Goal: Transaction & Acquisition: Purchase product/service

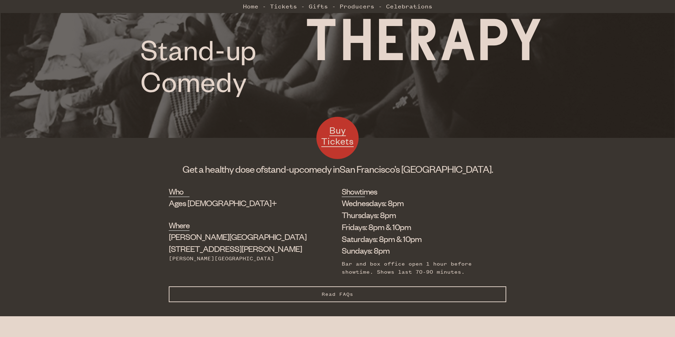
scroll to position [164, 0]
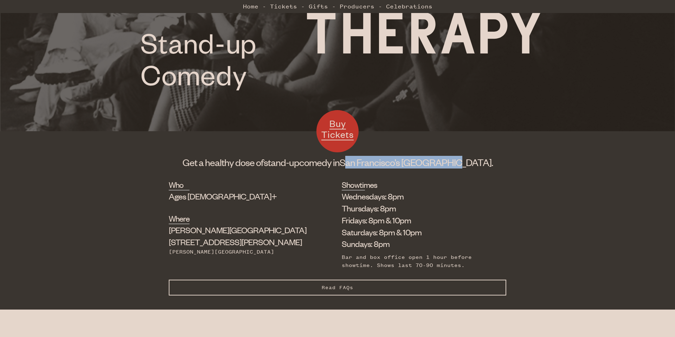
drag, startPoint x: 466, startPoint y: 165, endPoint x: 365, endPoint y: 161, distance: 101.7
click at [365, 161] on h1 "Get a healthy dose of stand-up comedy in [GEOGRAPHIC_DATA]’s [GEOGRAPHIC_DATA]." at bounding box center [337, 162] width 337 height 13
drag, startPoint x: 127, startPoint y: 175, endPoint x: 143, endPoint y: 179, distance: 16.1
click at [127, 175] on div "Buy Tickets Get a healthy dose of stand-up comedy in [GEOGRAPHIC_DATA]’s [GEOGR…" at bounding box center [337, 162] width 675 height 62
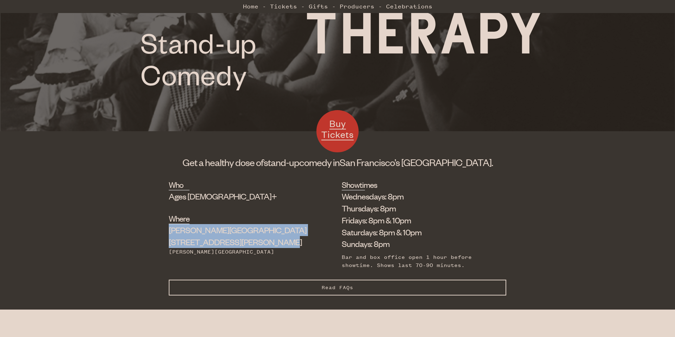
drag, startPoint x: 240, startPoint y: 244, endPoint x: 174, endPoint y: 233, distance: 67.0
click at [175, 233] on div "Who Ages [DEMOGRAPHIC_DATA]+ Where [PERSON_NAME][GEOGRAPHIC_DATA] [STREET_ADDRE…" at bounding box center [337, 229] width 337 height 101
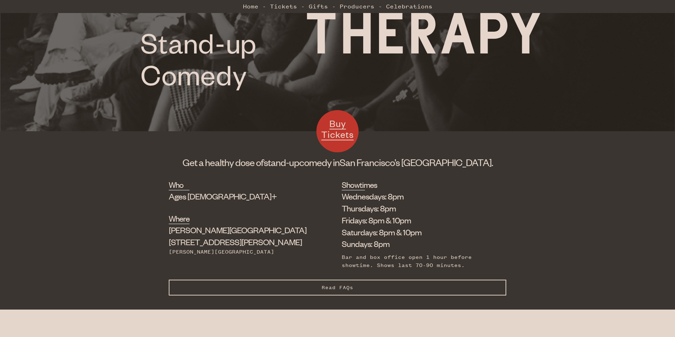
click at [162, 233] on div "Who Ages [DEMOGRAPHIC_DATA]+ Where [PERSON_NAME][GEOGRAPHIC_DATA] [STREET_ADDRE…" at bounding box center [337, 244] width 675 height 130
drag, startPoint x: 247, startPoint y: 251, endPoint x: 146, endPoint y: 237, distance: 102.3
click at [148, 238] on div "Who Ages [DEMOGRAPHIC_DATA]+ Where [PERSON_NAME][GEOGRAPHIC_DATA] [STREET_ADDRE…" at bounding box center [337, 244] width 675 height 130
click at [128, 236] on div "Who Ages [DEMOGRAPHIC_DATA]+ Where [PERSON_NAME][GEOGRAPHIC_DATA] [STREET_ADDRE…" at bounding box center [337, 244] width 675 height 130
drag, startPoint x: 321, startPoint y: 233, endPoint x: 431, endPoint y: 233, distance: 110.0
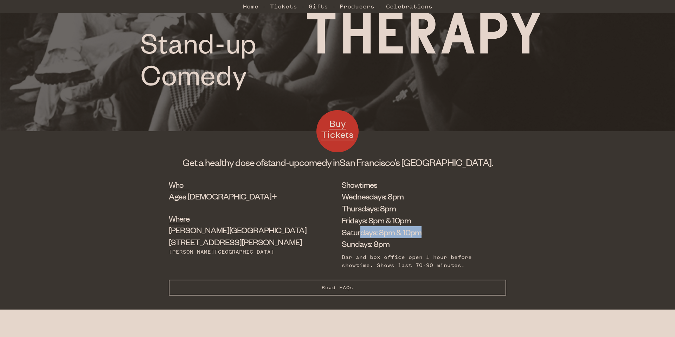
click at [427, 233] on li "Saturdays: 8pm & 10pm" at bounding box center [419, 232] width 154 height 12
click at [435, 233] on li "Saturdays: 8pm & 10pm" at bounding box center [419, 232] width 154 height 12
drag, startPoint x: 394, startPoint y: 234, endPoint x: 287, endPoint y: 230, distance: 106.6
click at [287, 230] on div "Who Ages [DEMOGRAPHIC_DATA]+ Where [PERSON_NAME][GEOGRAPHIC_DATA] [STREET_ADDRE…" at bounding box center [337, 229] width 337 height 101
click at [404, 232] on li "Saturdays: 8pm & 10pm" at bounding box center [419, 232] width 154 height 12
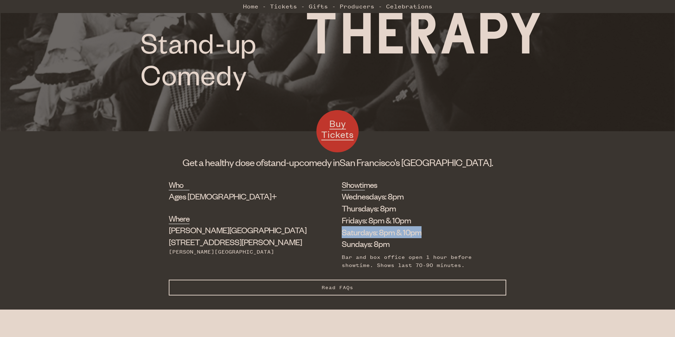
drag, startPoint x: 395, startPoint y: 233, endPoint x: 301, endPoint y: 234, distance: 94.2
click at [301, 234] on div "Who Ages [DEMOGRAPHIC_DATA]+ Where [PERSON_NAME][GEOGRAPHIC_DATA] [STREET_ADDRE…" at bounding box center [337, 229] width 337 height 101
click at [423, 236] on li "Saturdays: 8pm & 10pm" at bounding box center [419, 232] width 154 height 12
drag, startPoint x: 378, startPoint y: 233, endPoint x: 305, endPoint y: 232, distance: 73.1
click at [342, 232] on li "Saturdays: 8pm & 10pm" at bounding box center [419, 232] width 154 height 12
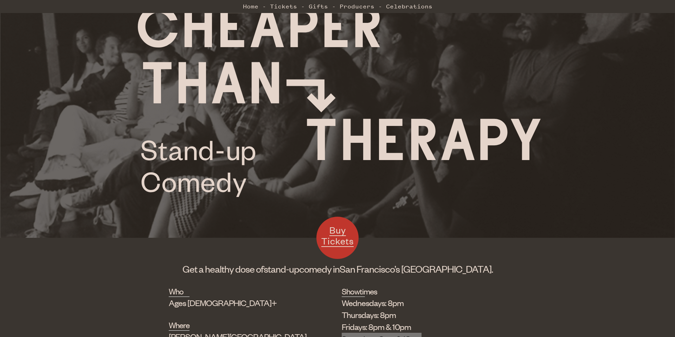
scroll to position [58, 0]
click at [336, 230] on span "Buy Tickets" at bounding box center [337, 235] width 32 height 23
